Goal: Communication & Community: Participate in discussion

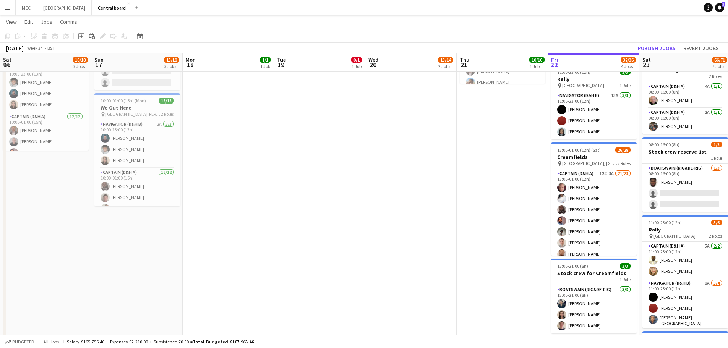
scroll to position [0, 239]
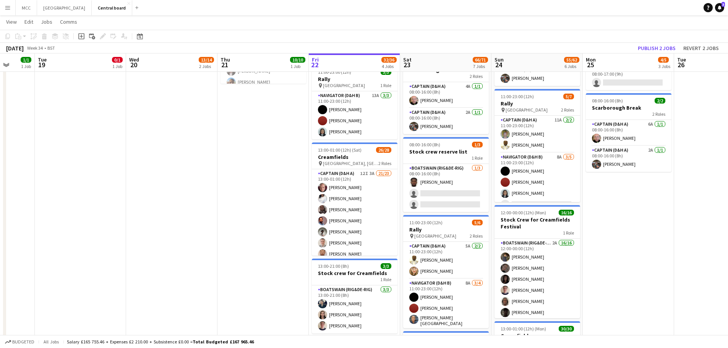
click at [74, 138] on app-date-cell "08:00-17:00 (9h) 0/1 Creamfields Build 1 Role Captain (D&H A) 9A 0/1 08:00-17:0…" at bounding box center [80, 276] width 91 height 617
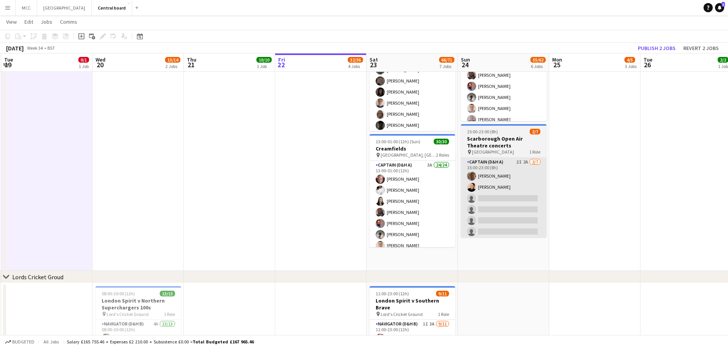
scroll to position [516, 0]
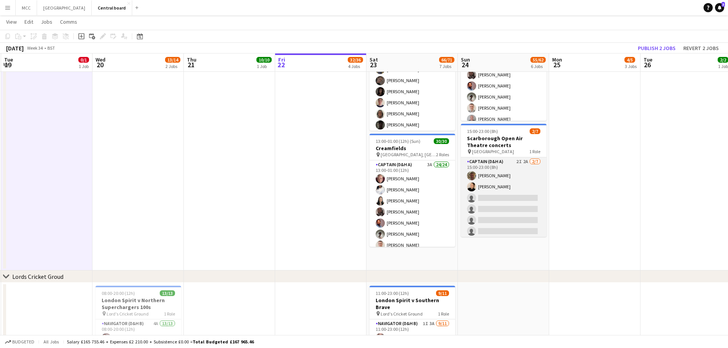
click at [524, 207] on app-card-role "Captain (D&H A) 2I 2A [DATE] 15:00-23:00 (8h) [PERSON_NAME] [PERSON_NAME] singl…" at bounding box center [504, 203] width 86 height 92
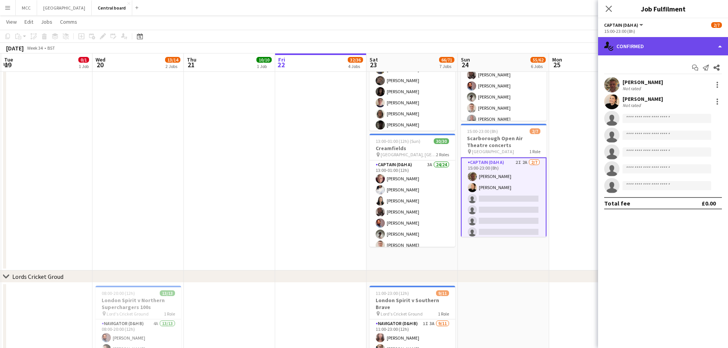
click at [659, 42] on div "single-neutral-actions-check-2 Confirmed" at bounding box center [663, 46] width 130 height 18
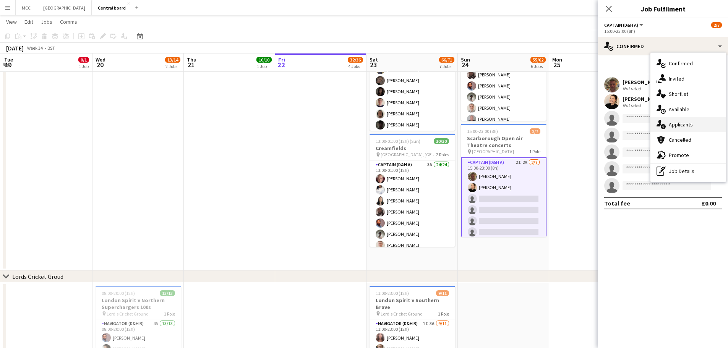
click at [677, 127] on div "single-neutral-actions-information Applicants" at bounding box center [688, 124] width 76 height 15
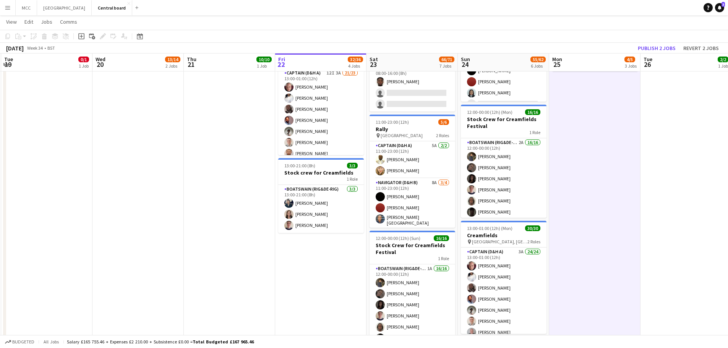
scroll to position [302, 0]
click at [724, 5] on span "3" at bounding box center [722, 4] width 3 height 5
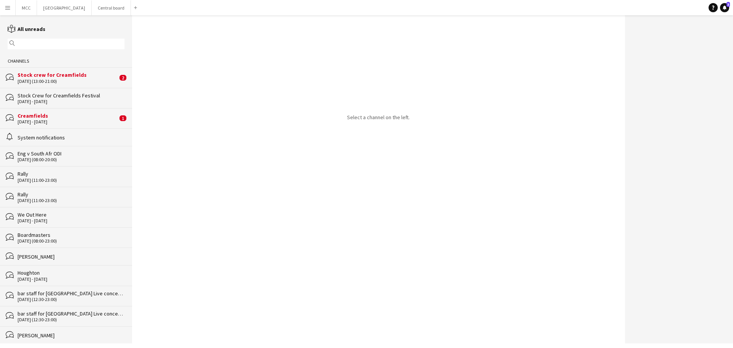
click at [74, 85] on div "bubbles Stock crew for Creamfields [DATE] (13:00-21:00) 2" at bounding box center [66, 77] width 132 height 20
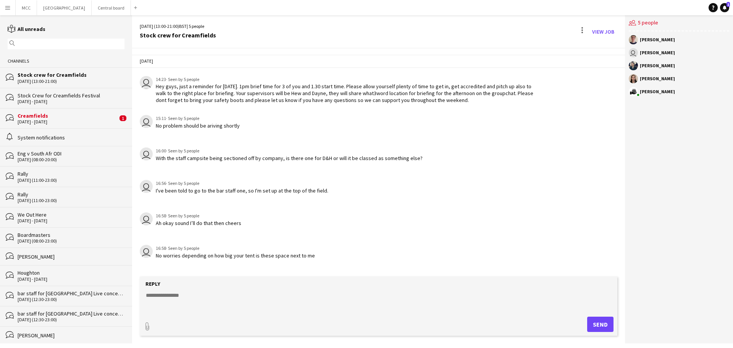
scroll to position [183, 0]
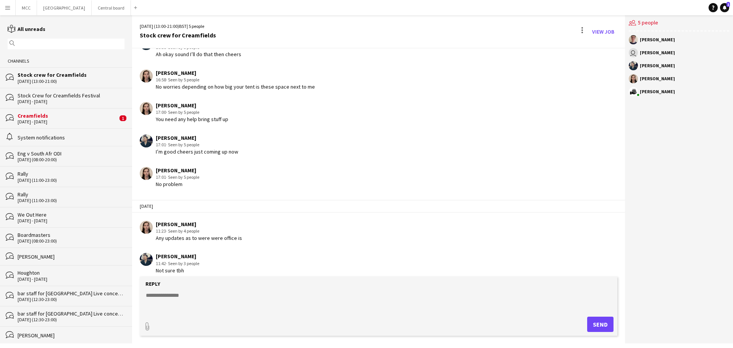
click at [56, 118] on div "Creamfields" at bounding box center [68, 115] width 100 height 7
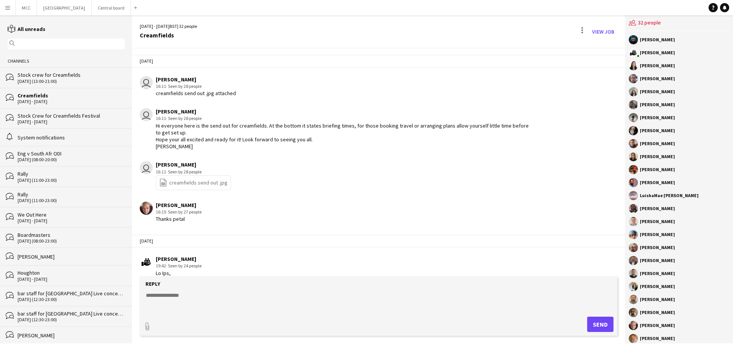
scroll to position [1217, 0]
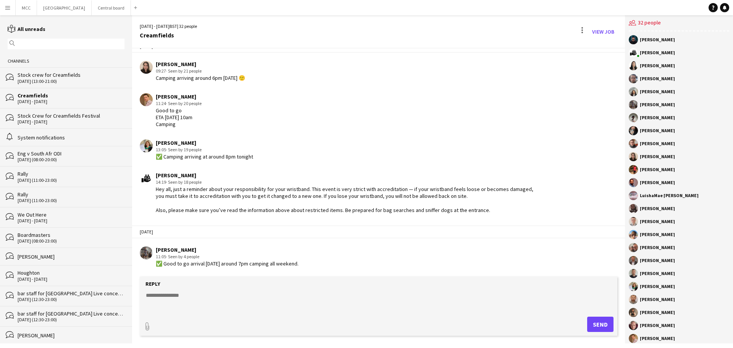
click at [199, 304] on textarea at bounding box center [380, 301] width 470 height 20
